Goal: Check status: Check status

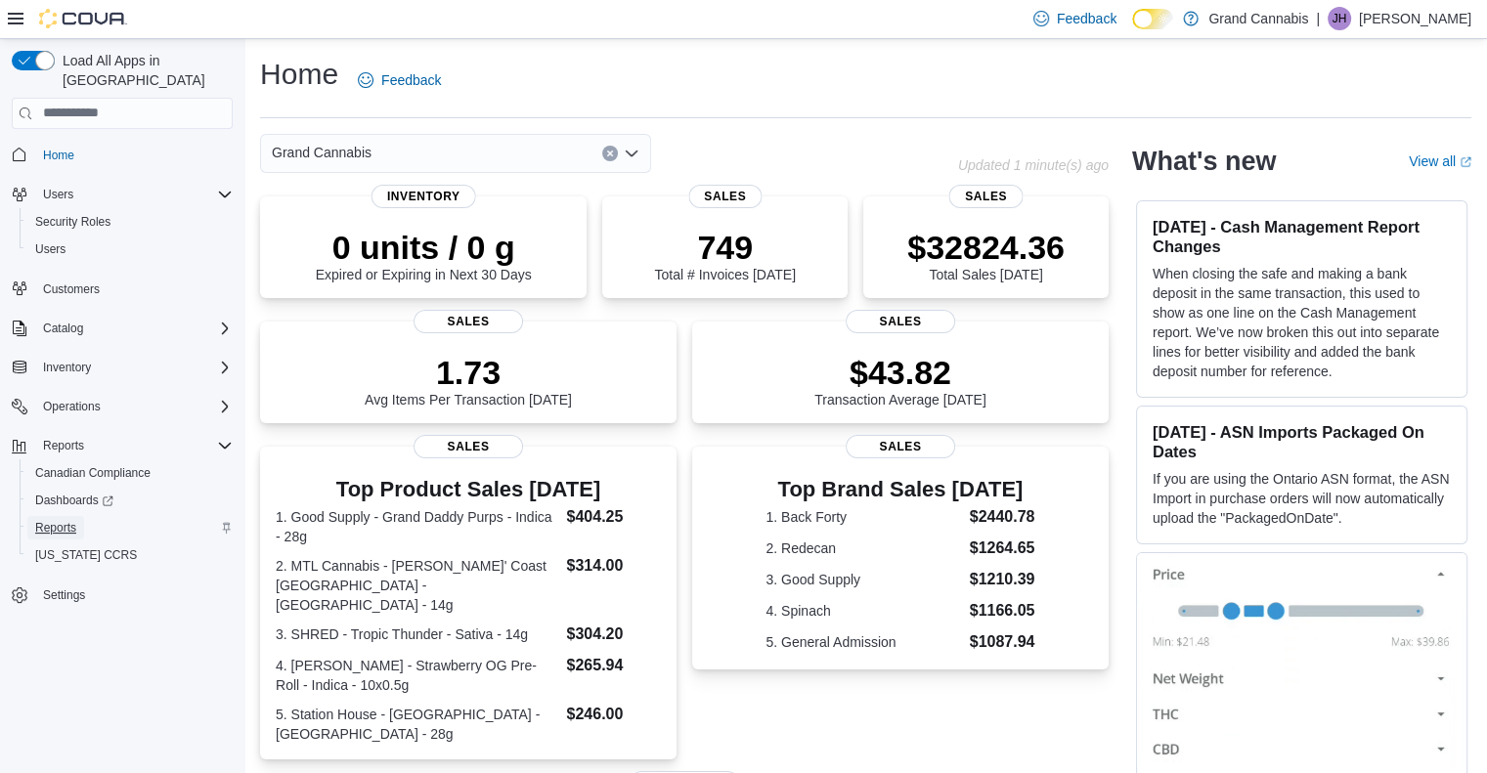
click at [55, 520] on span "Reports" at bounding box center [55, 528] width 41 height 16
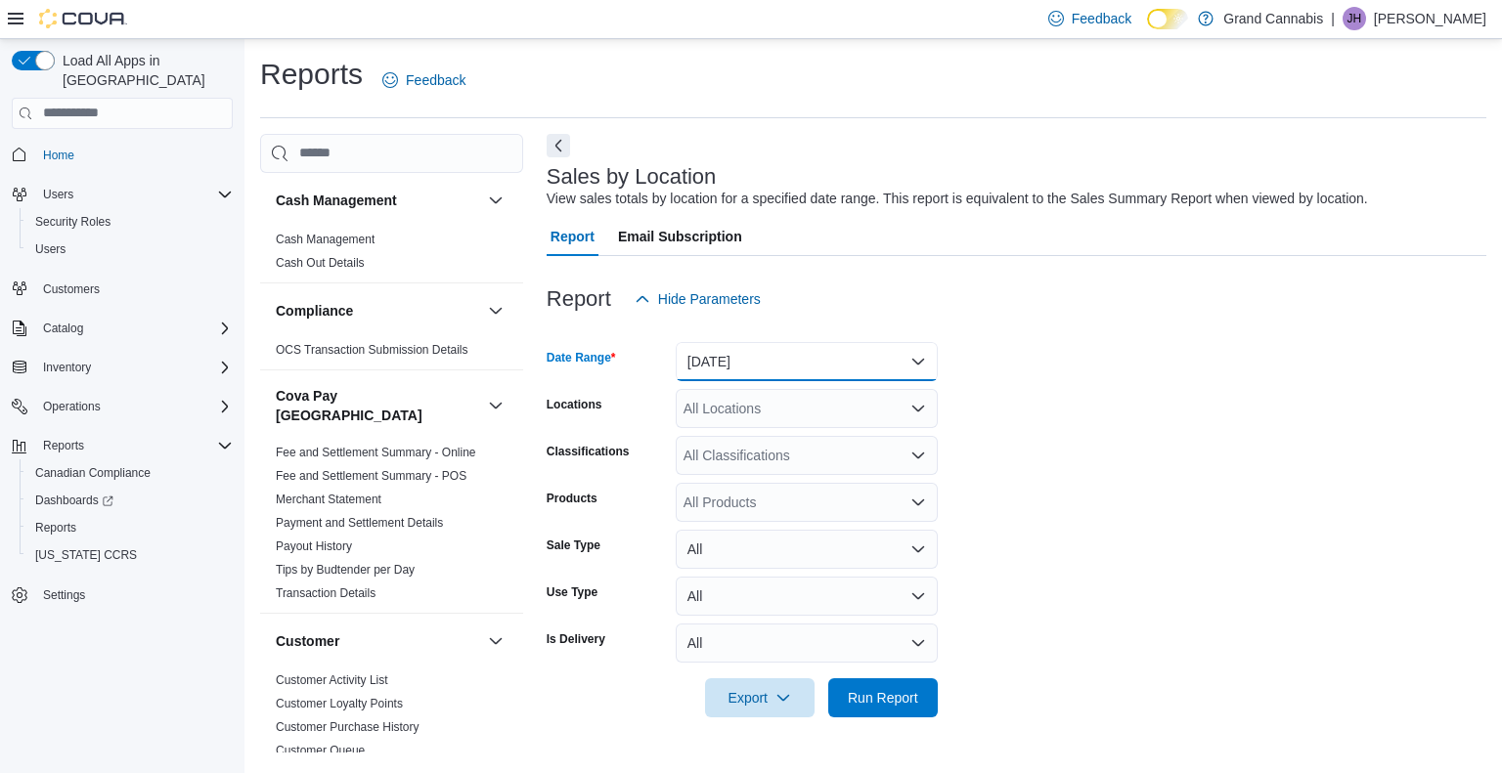
click at [911, 362] on button "[DATE]" at bounding box center [807, 361] width 262 height 39
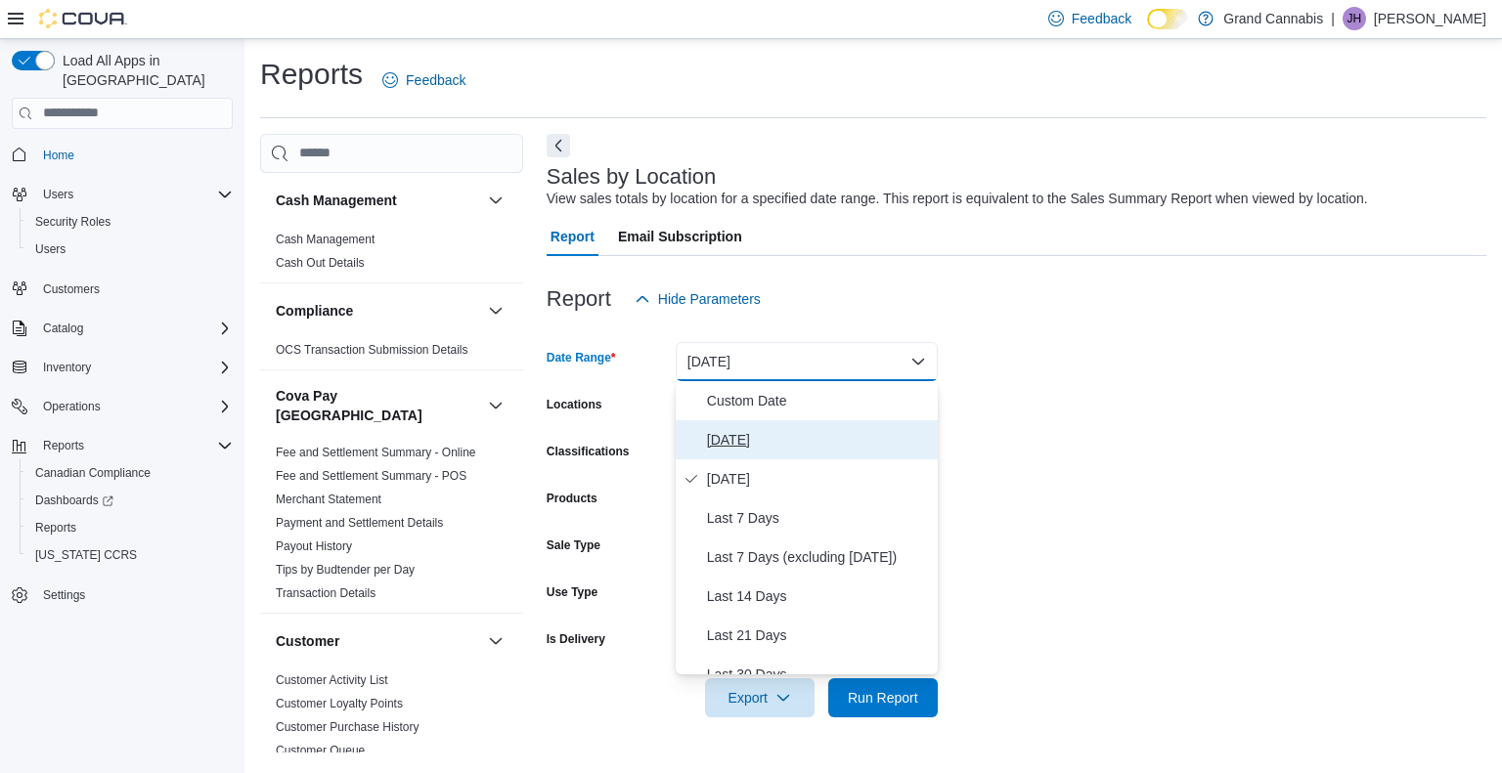
click at [749, 434] on span "[DATE]" at bounding box center [818, 439] width 223 height 23
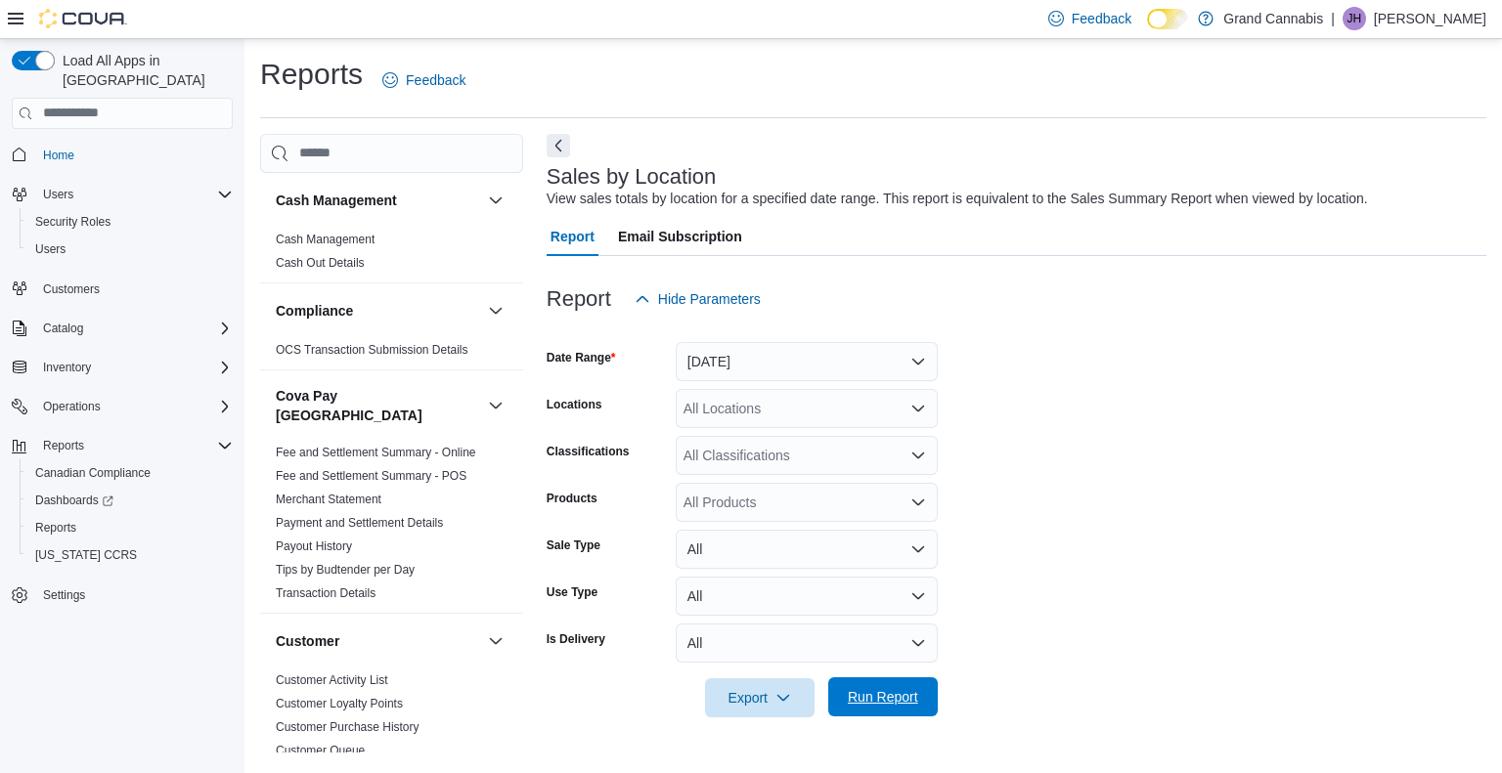
click at [899, 694] on span "Run Report" at bounding box center [883, 697] width 70 height 20
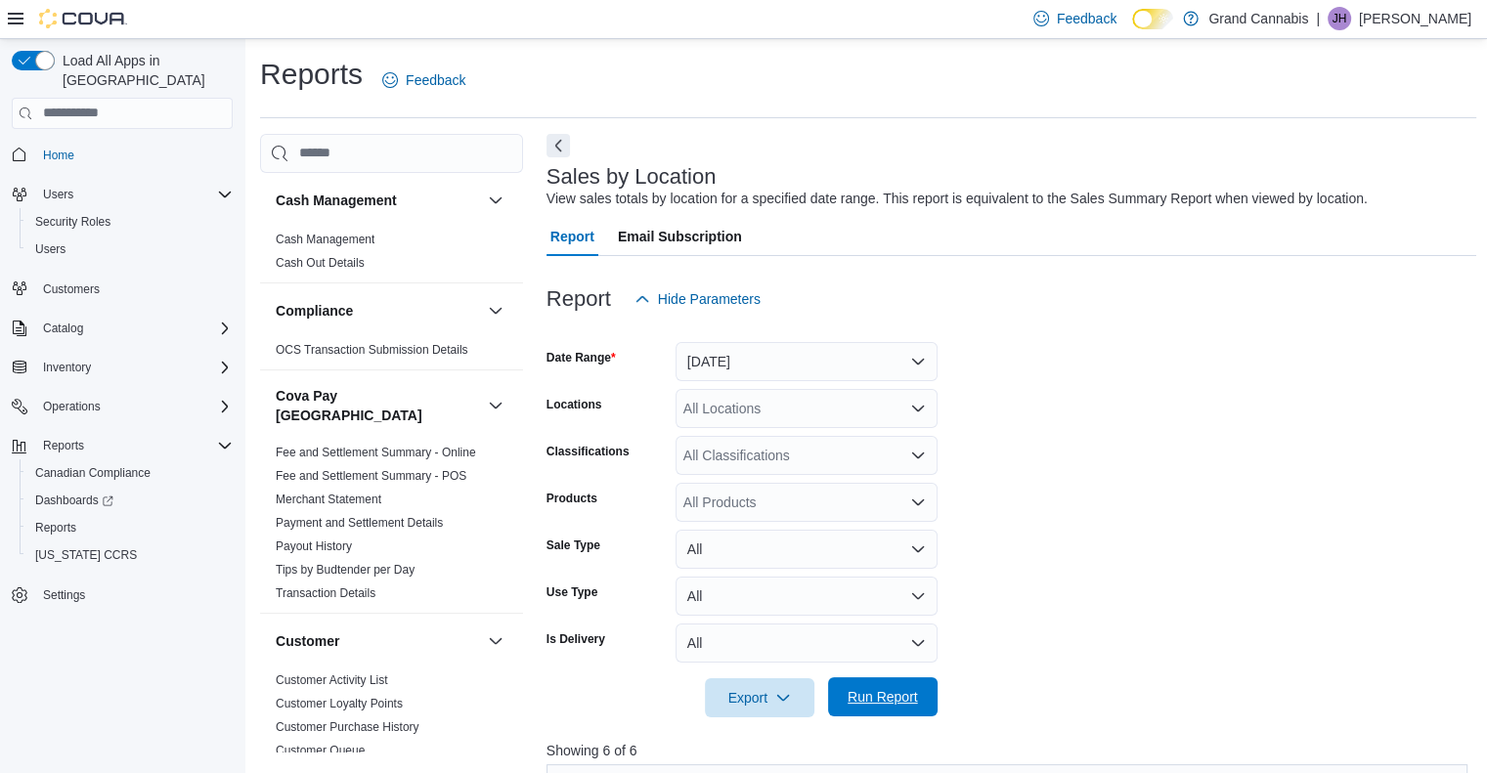
click at [921, 691] on span "Run Report" at bounding box center [883, 697] width 86 height 39
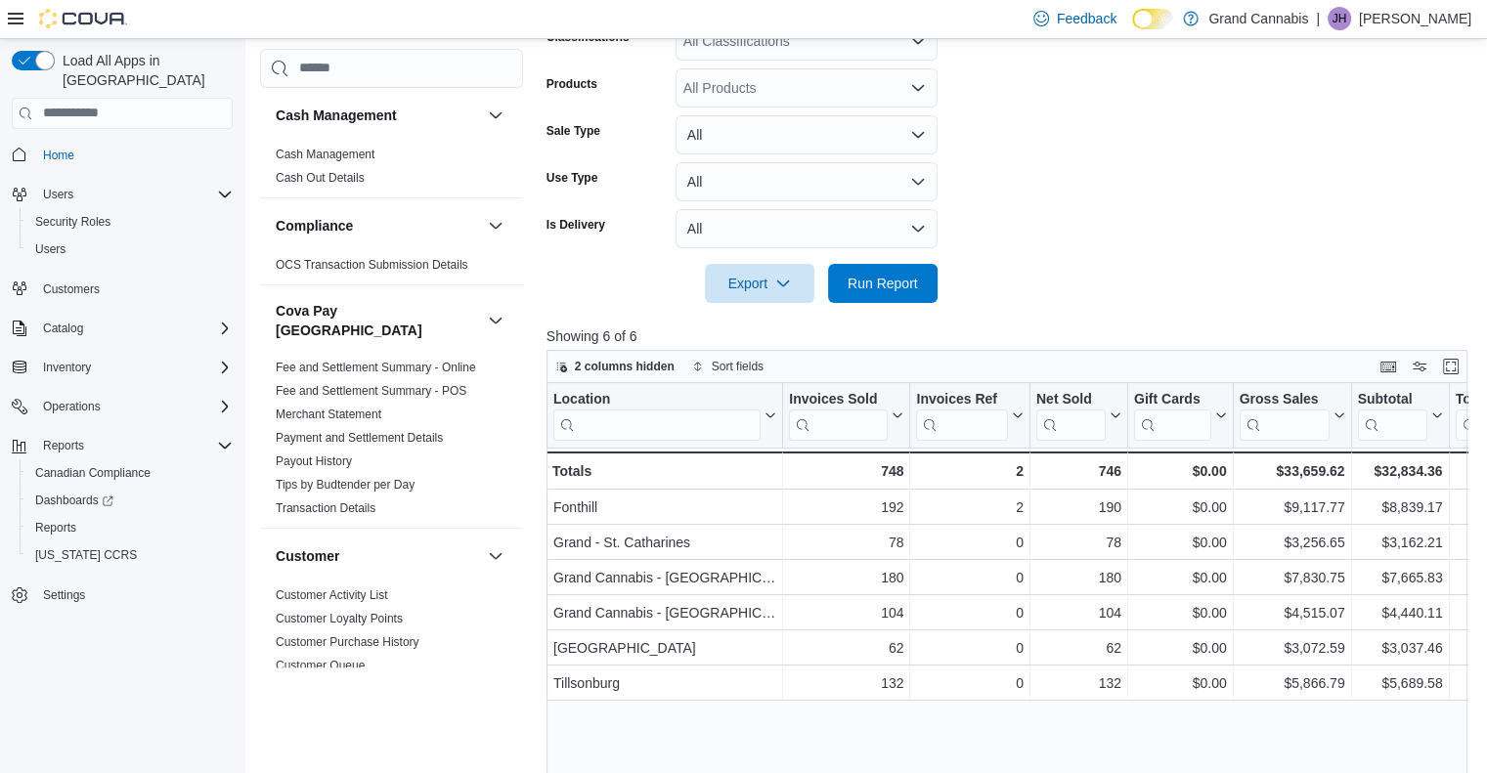
scroll to position [447, 0]
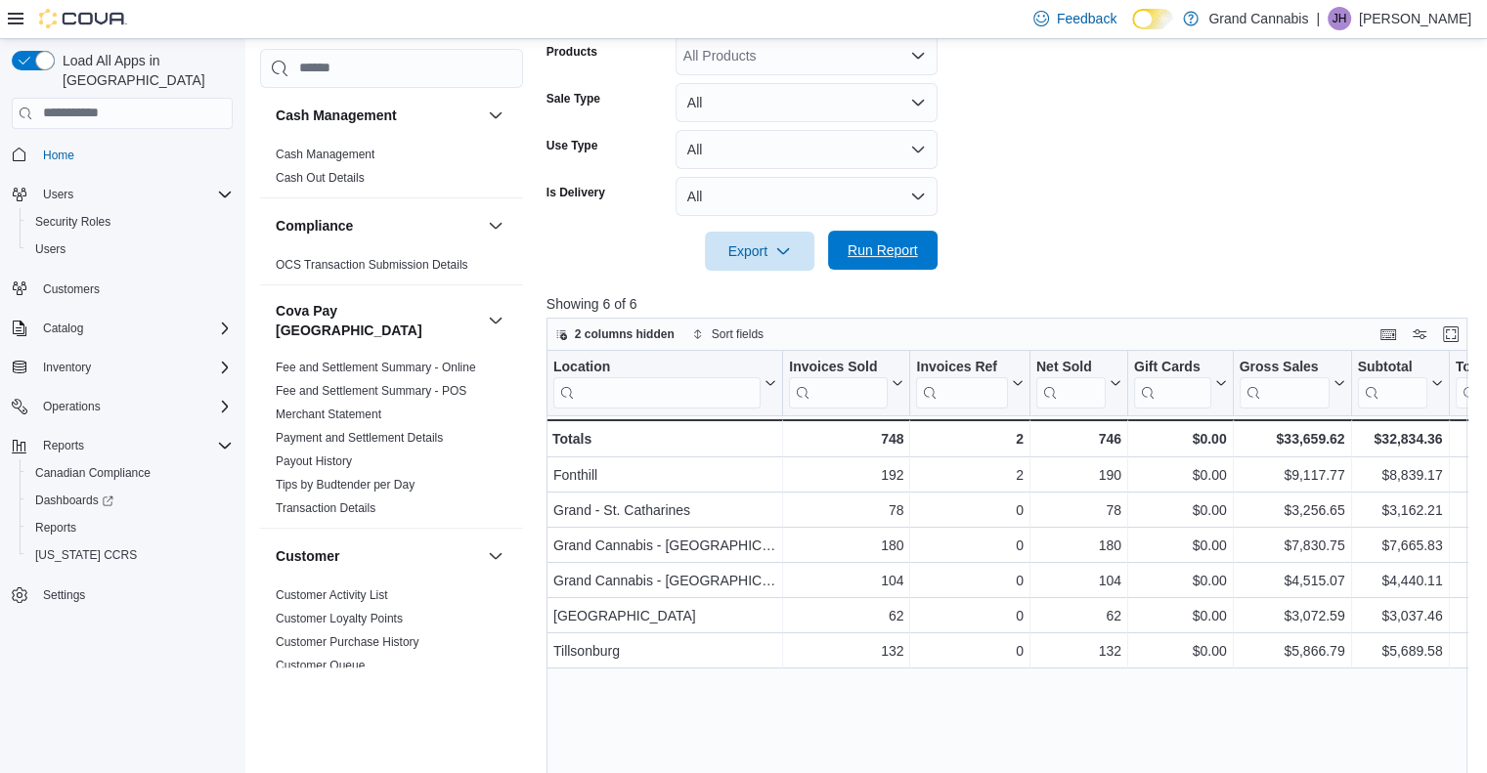
click at [887, 245] on span "Run Report" at bounding box center [883, 251] width 70 height 20
click at [883, 241] on span "Run Report" at bounding box center [883, 251] width 70 height 20
